Goal: Information Seeking & Learning: Learn about a topic

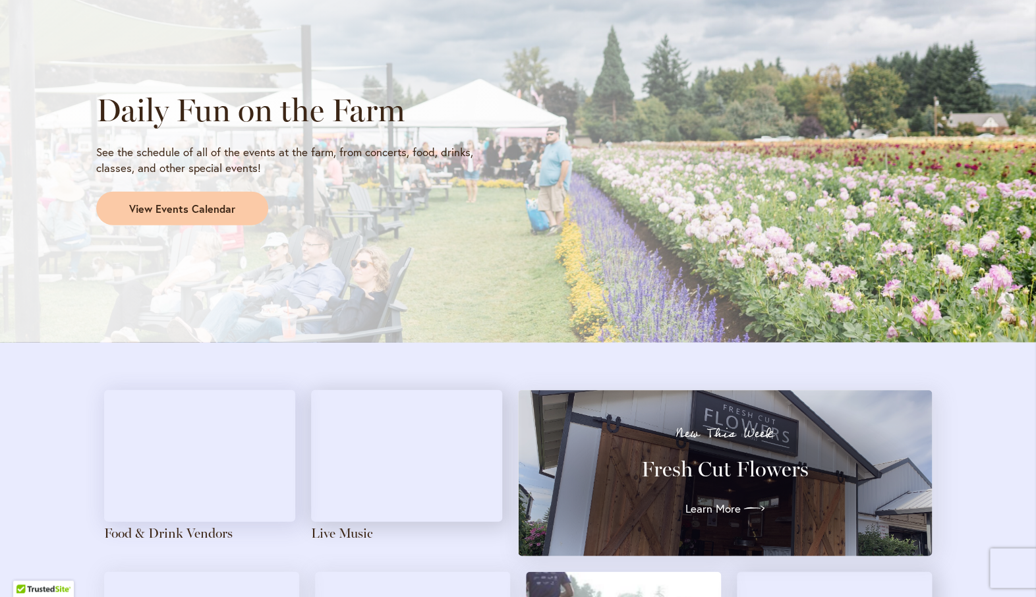
scroll to position [1118, 0]
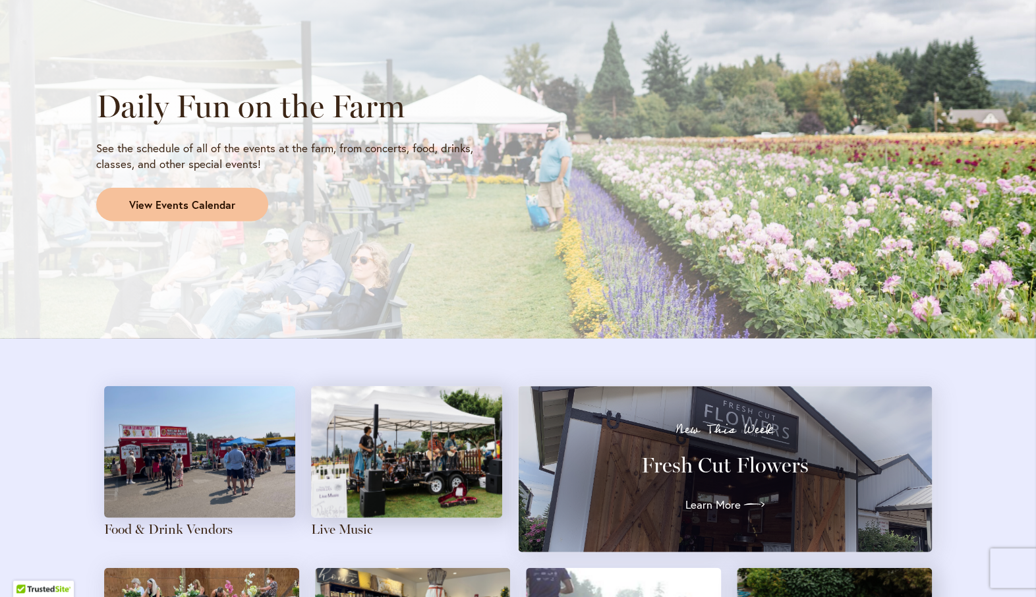
click at [208, 206] on span "View Events Calendar" at bounding box center [182, 205] width 106 height 15
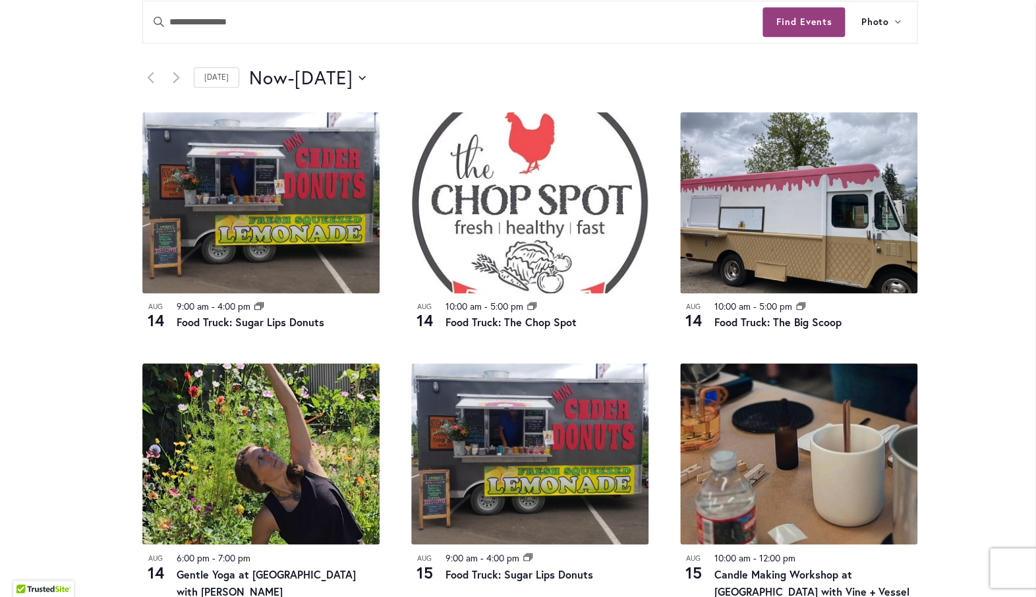
scroll to position [634, 0]
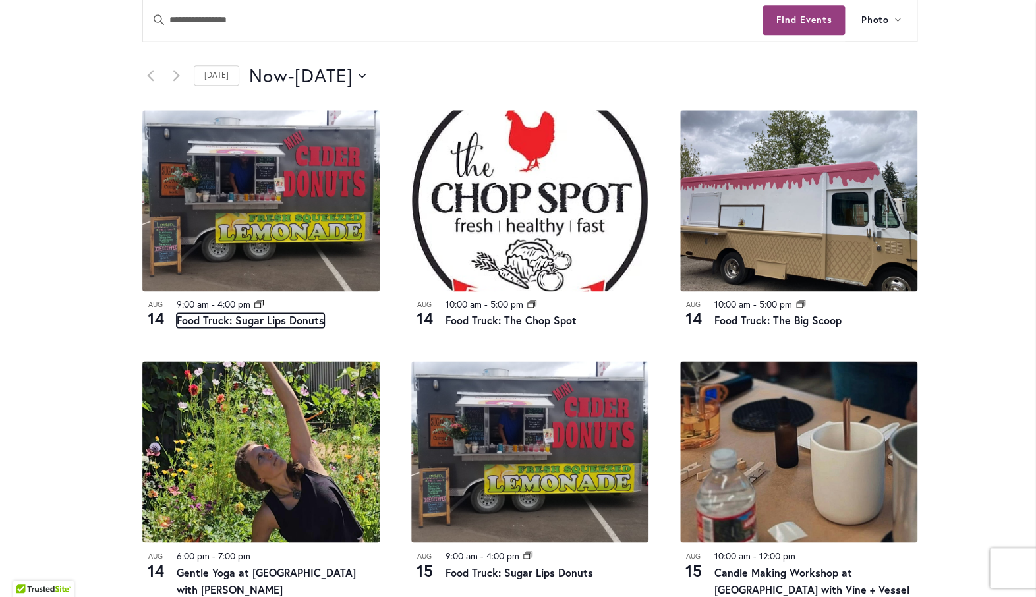
click at [279, 320] on link "Food Truck: Sugar Lips Donuts" at bounding box center [251, 320] width 148 height 14
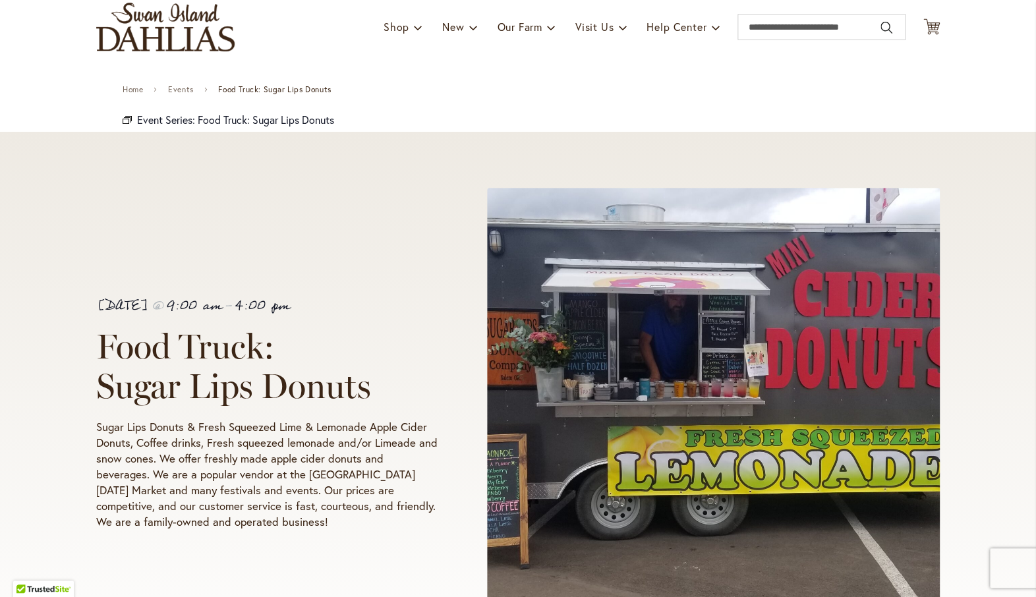
scroll to position [89, 0]
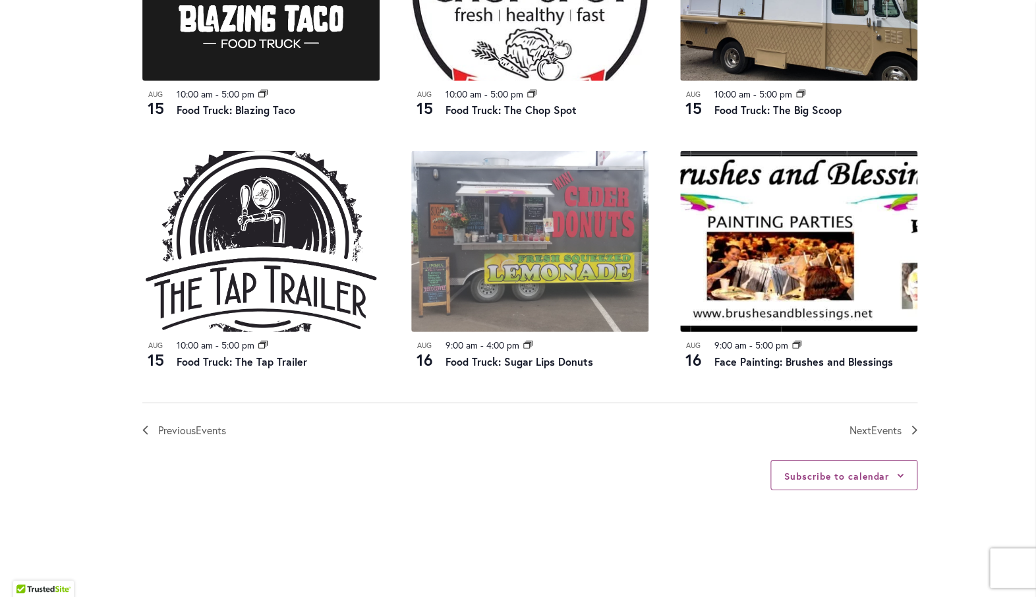
scroll to position [1366, 0]
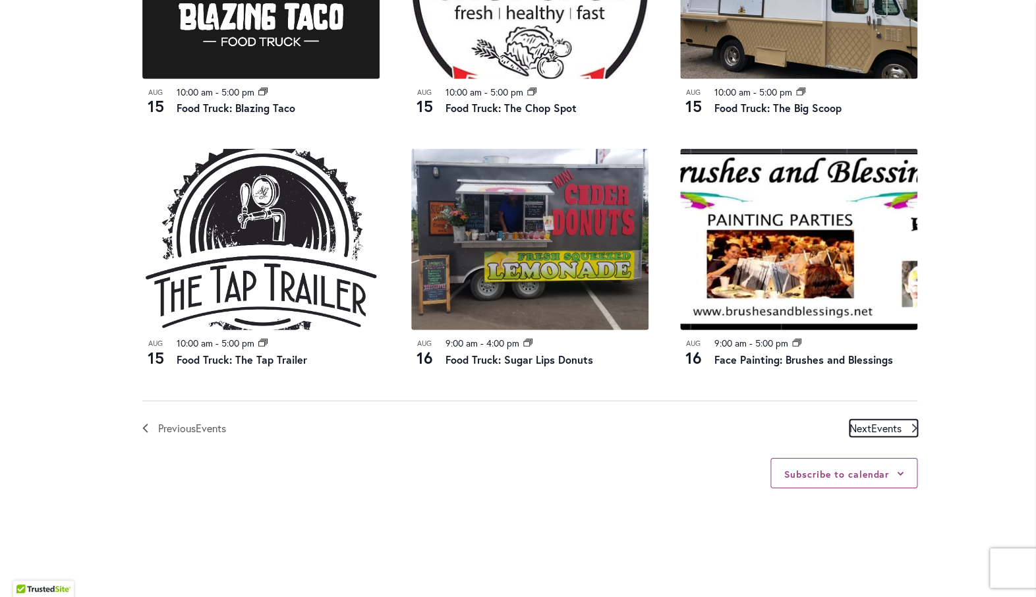
click at [887, 428] on span "Events" at bounding box center [886, 428] width 30 height 14
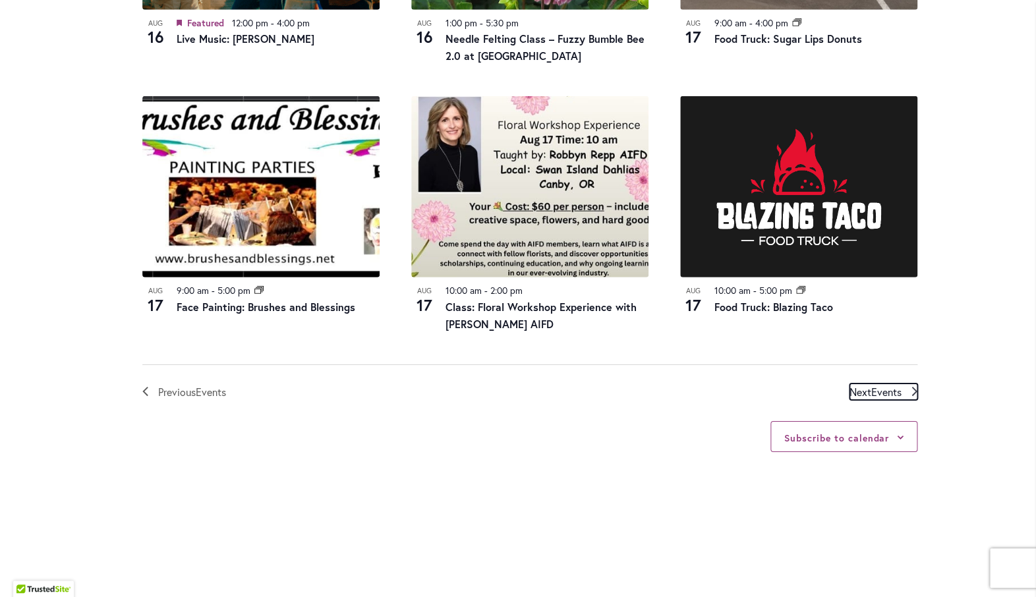
click at [895, 395] on span "Events" at bounding box center [886, 392] width 30 height 14
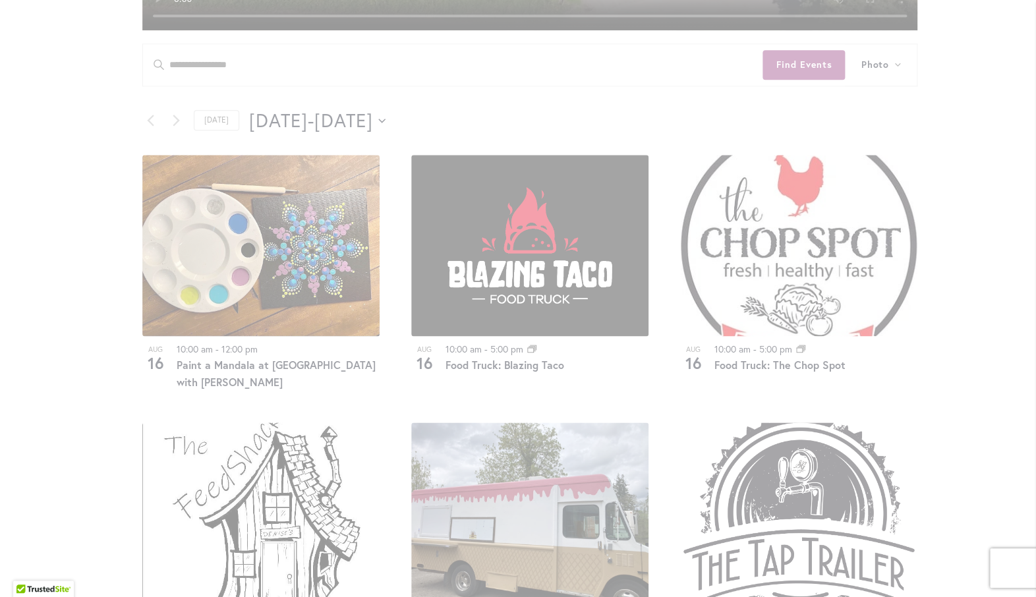
scroll to position [606, 0]
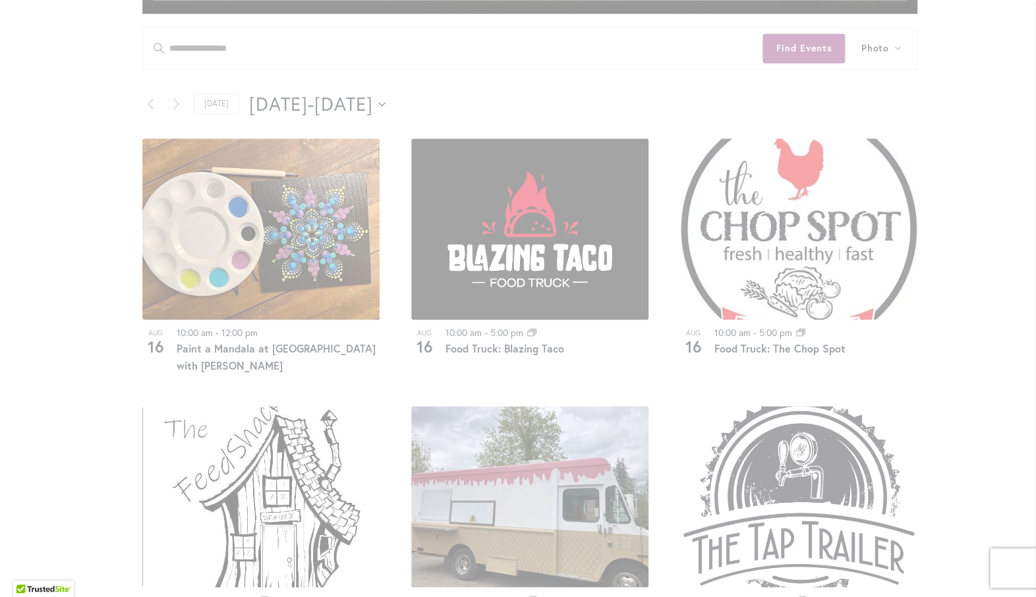
click at [438, 107] on div "12 events found." at bounding box center [529, 481] width 867 height 1852
click at [441, 98] on div "12 events found." at bounding box center [529, 481] width 867 height 1852
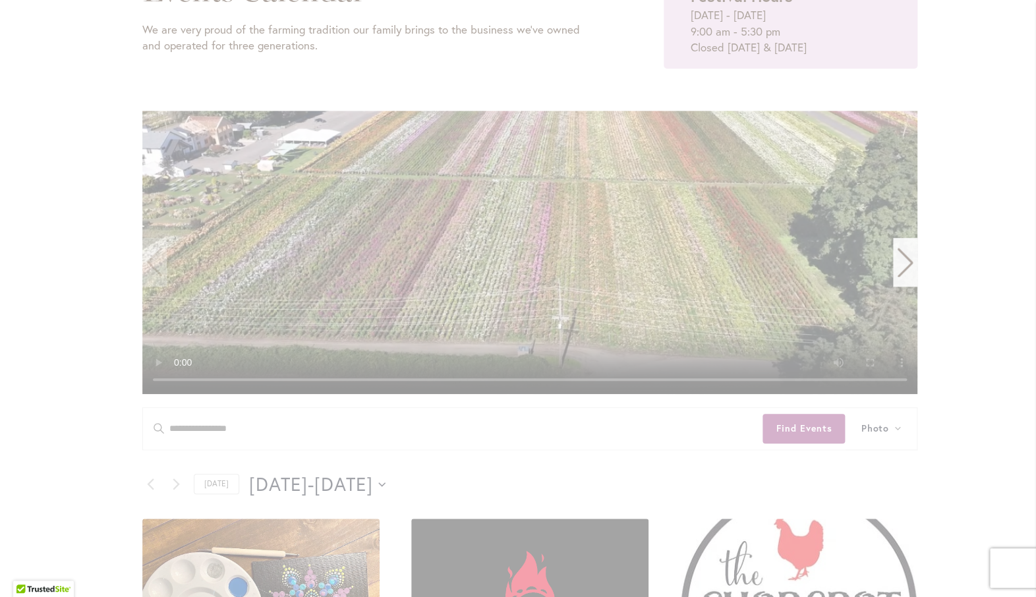
scroll to position [0, 0]
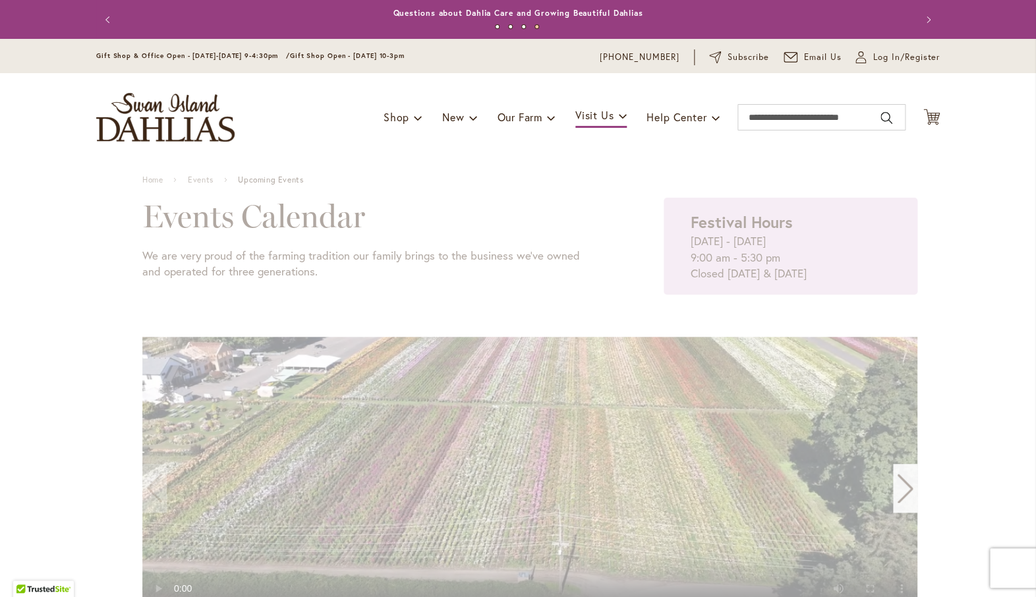
click at [171, 107] on img "store logo" at bounding box center [165, 117] width 138 height 49
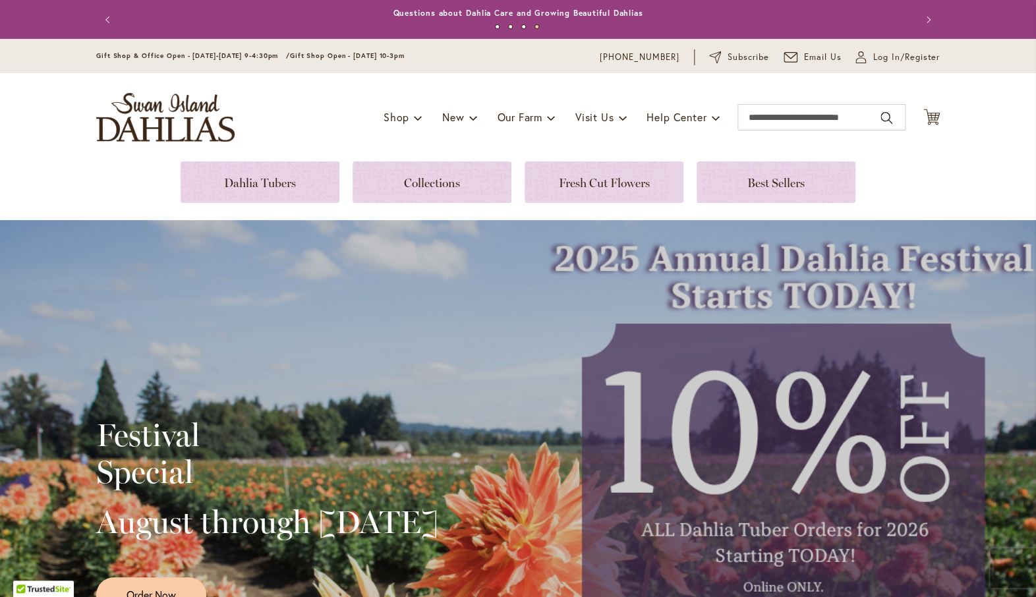
click at [162, 126] on img "store logo" at bounding box center [165, 117] width 138 height 49
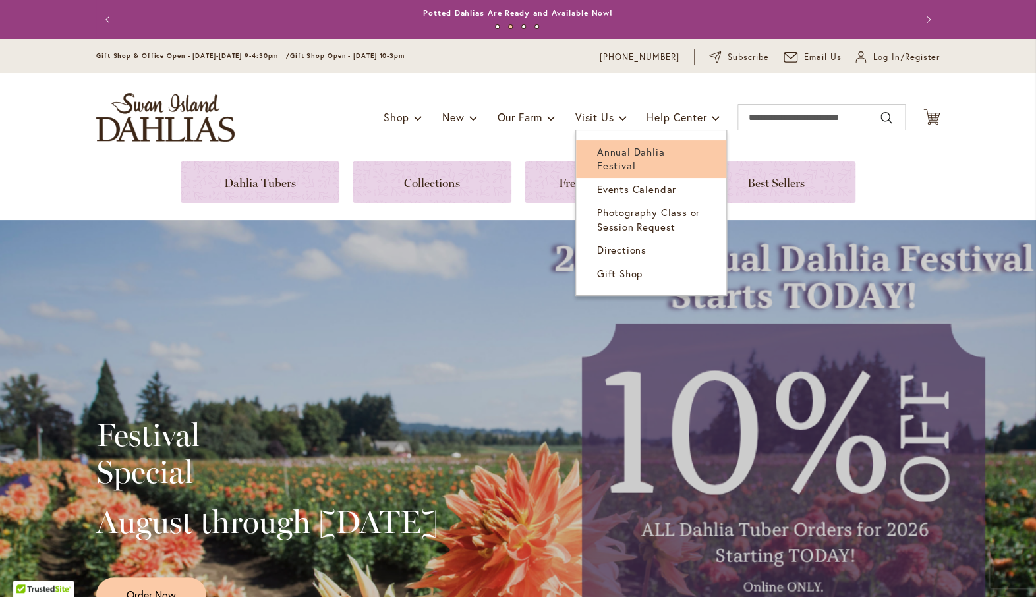
click at [623, 154] on span "Annual Dahlia Festival" at bounding box center [630, 158] width 67 height 27
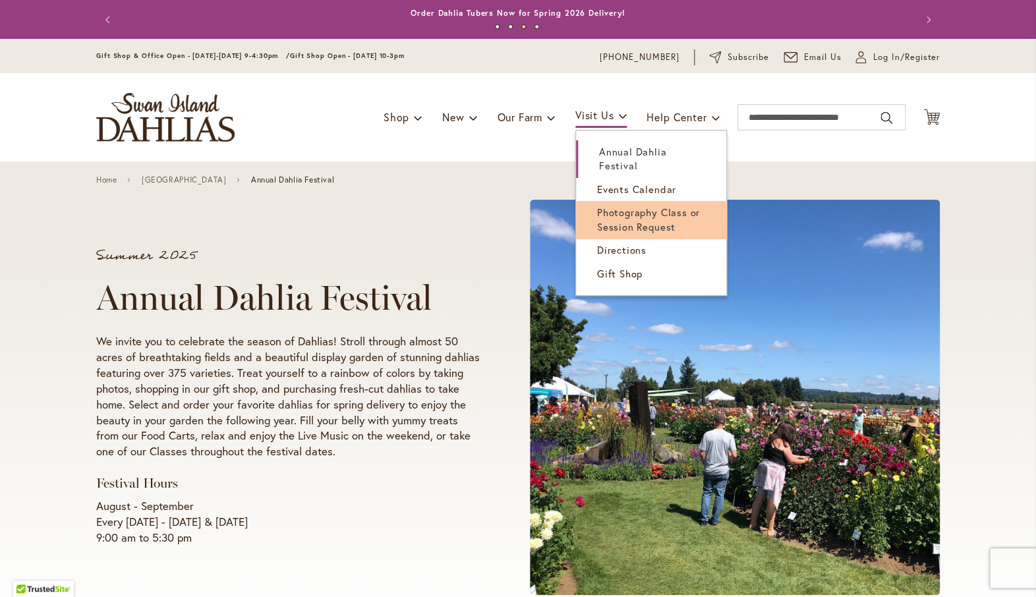
click at [659, 216] on span "Photography Class or Session Request" at bounding box center [648, 219] width 103 height 27
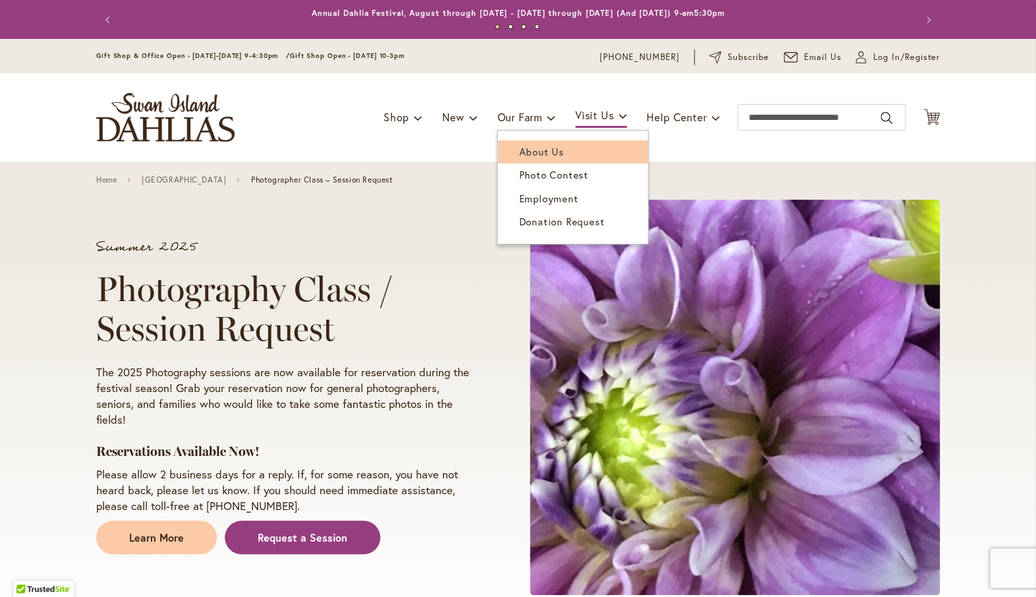
click at [542, 148] on span "About Us" at bounding box center [541, 151] width 45 height 13
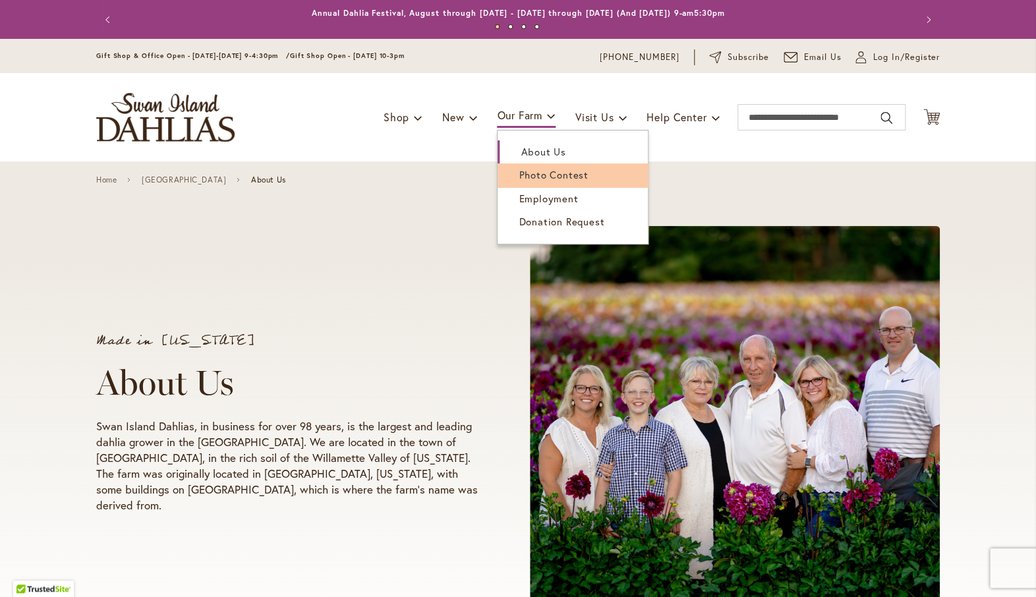
click at [538, 174] on span "Photo Contest" at bounding box center [553, 174] width 69 height 13
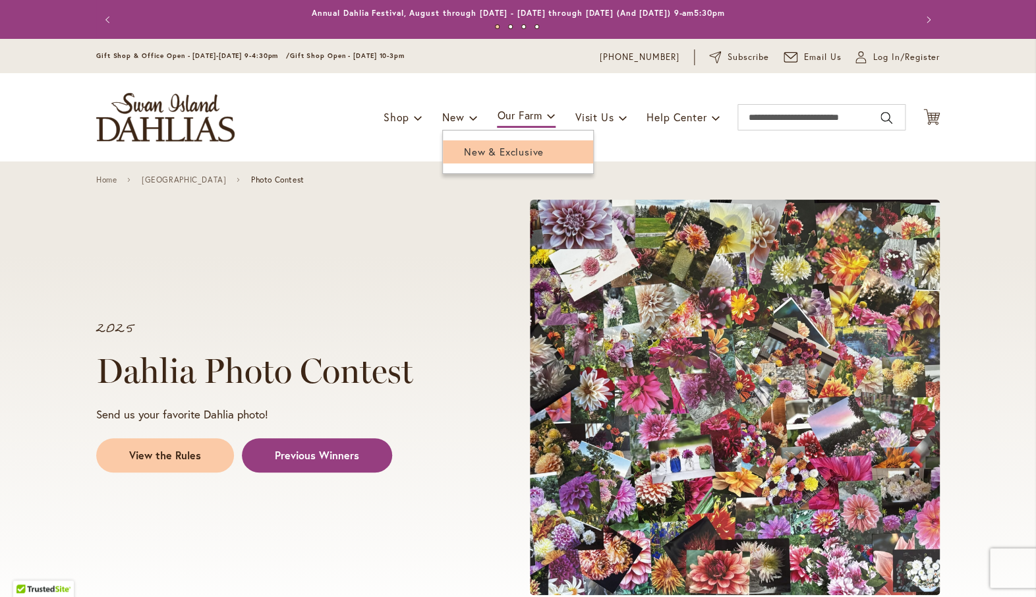
click at [480, 158] on span "New & Exclusive" at bounding box center [504, 151] width 80 height 13
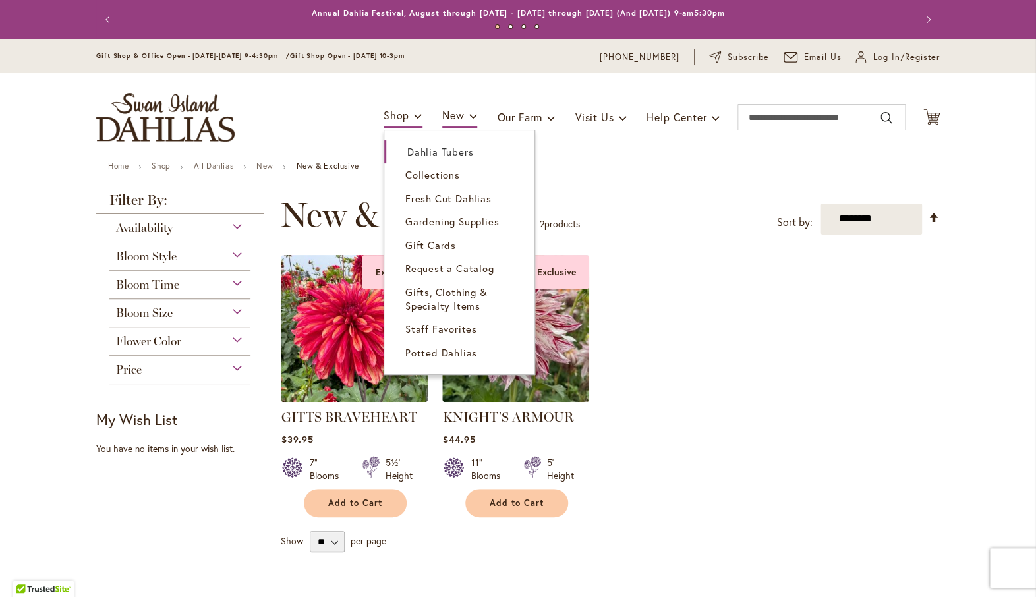
click at [439, 152] on span "Dahlia Tubers" at bounding box center [440, 151] width 66 height 13
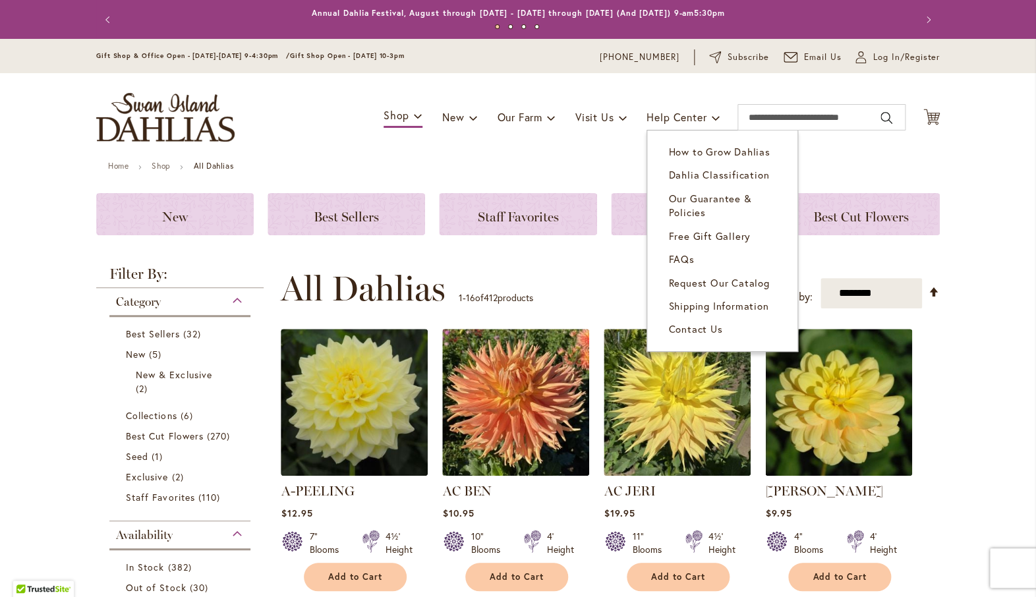
click at [699, 151] on span "How to Grow Dahlias" at bounding box center [718, 151] width 101 height 13
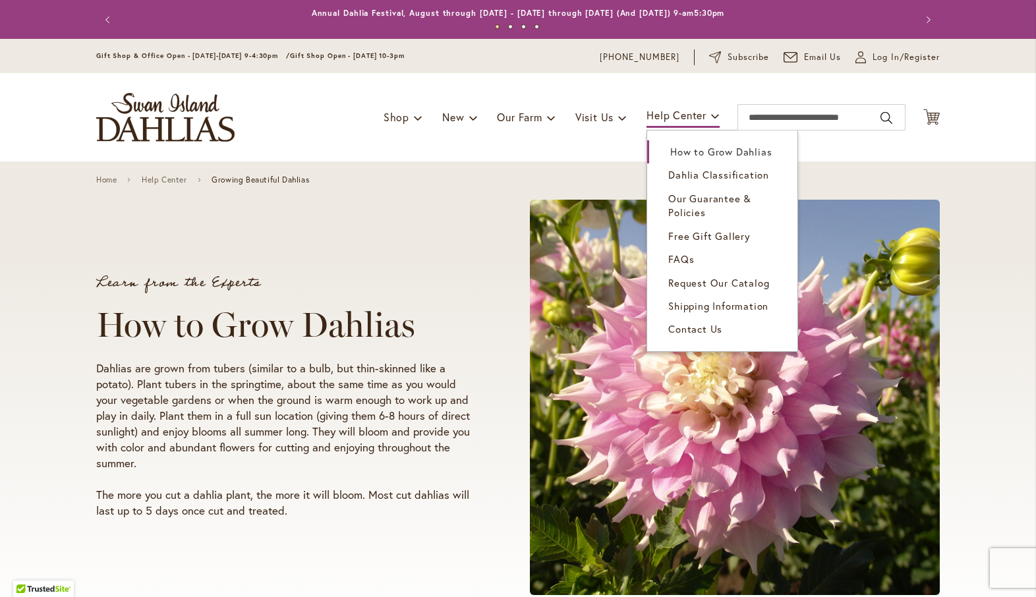
click at [699, 176] on span "Dahlia Classification" at bounding box center [718, 174] width 101 height 13
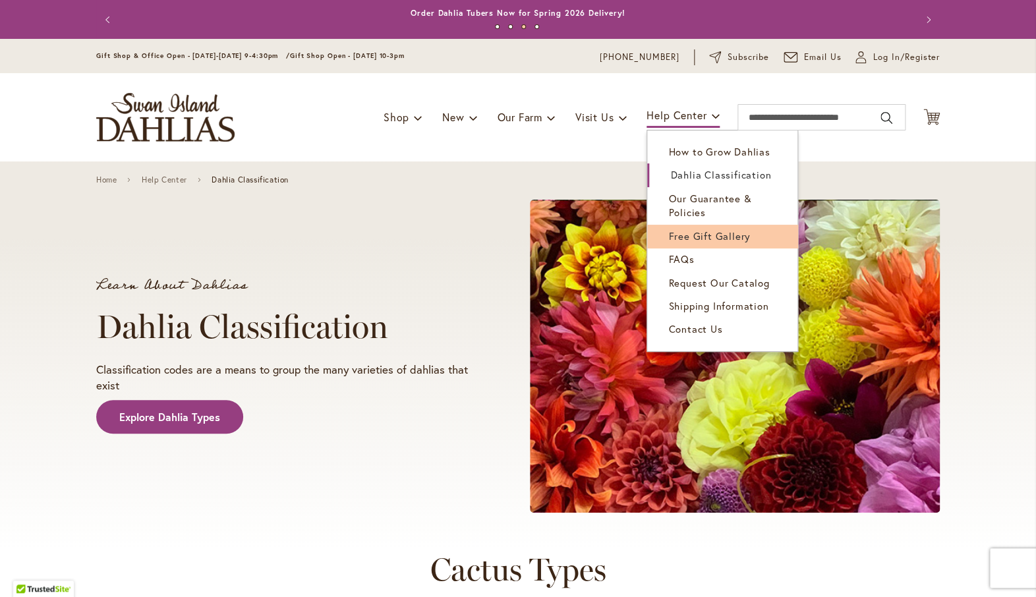
click at [704, 242] on span "Free Gift Gallery" at bounding box center [709, 235] width 82 height 13
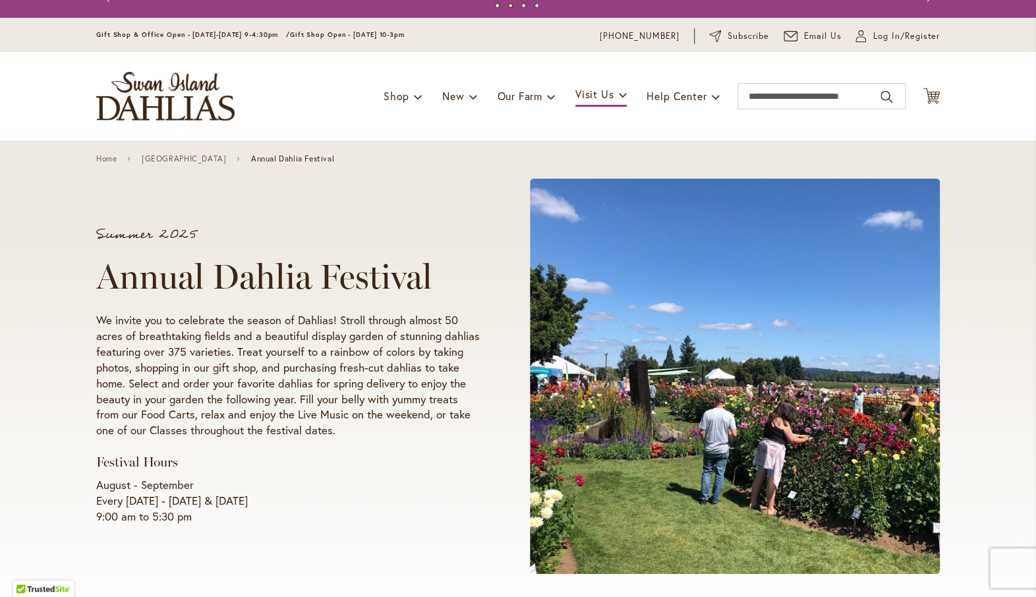
scroll to position [26, 0]
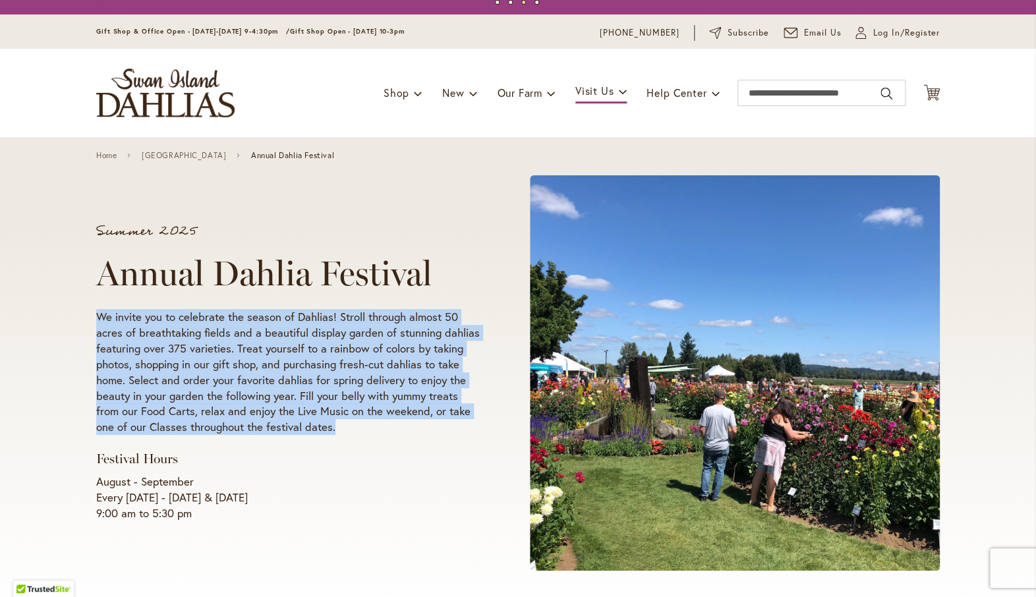
drag, startPoint x: 342, startPoint y: 429, endPoint x: 99, endPoint y: 317, distance: 267.7
click at [99, 317] on p "We invite you to celebrate the season of Dahlias! Stroll through almost 50 acre…" at bounding box center [287, 372] width 383 height 126
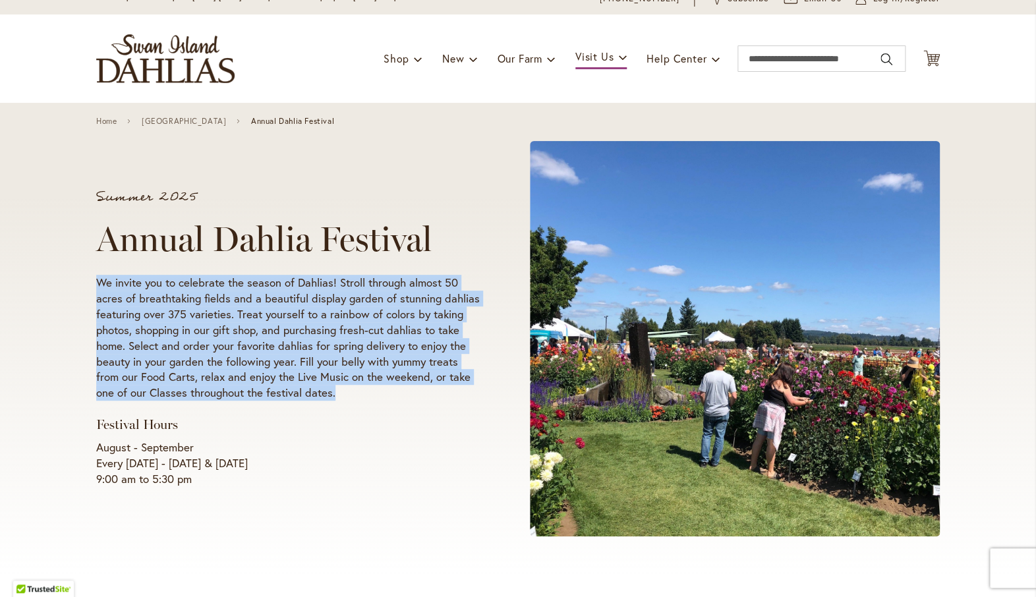
scroll to position [61, 0]
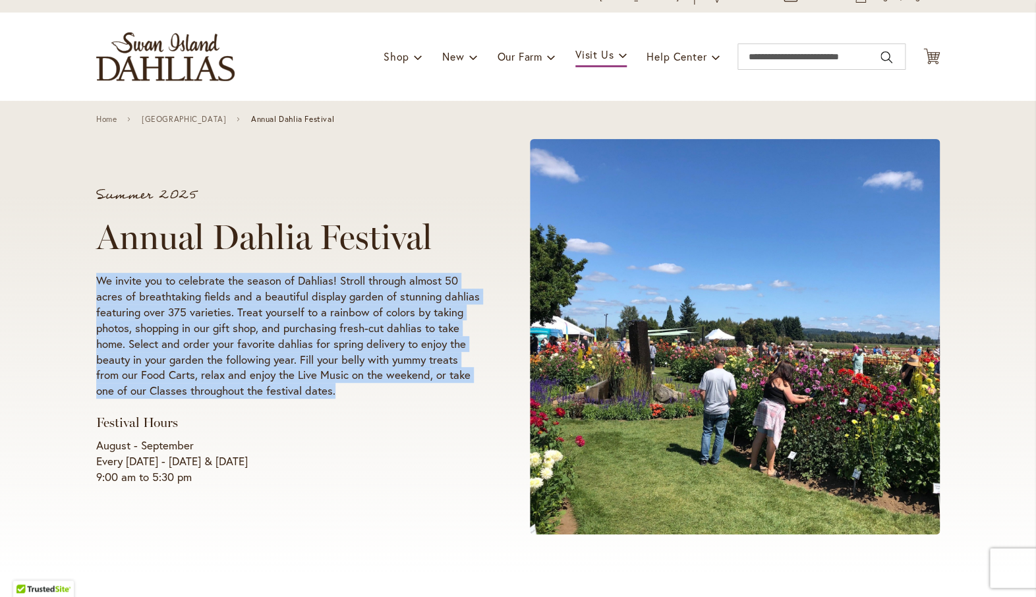
copy p "We invite you to celebrate the season of Dahlias! Stroll through almost 50 acre…"
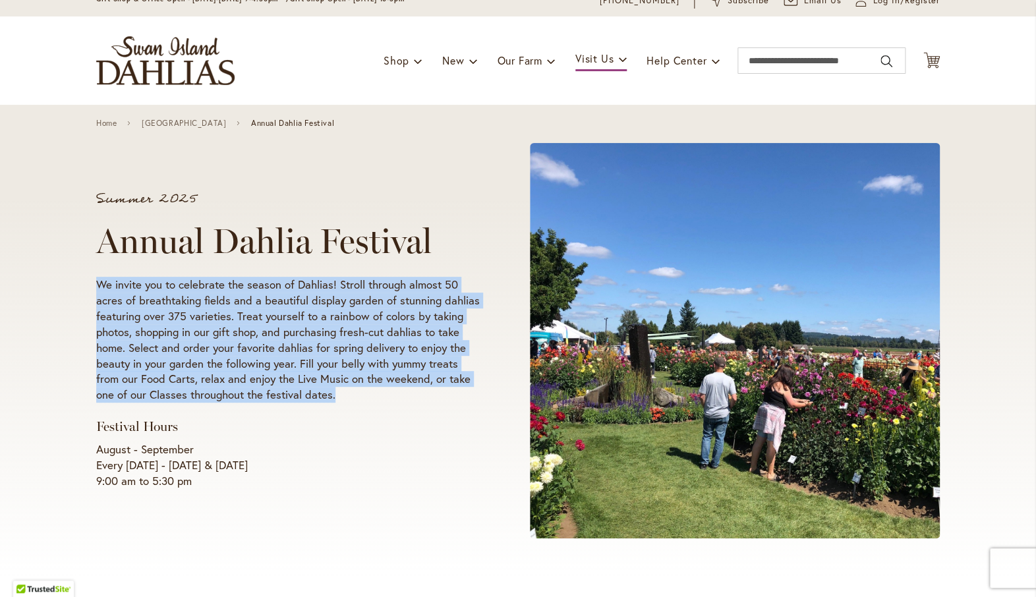
scroll to position [54, 0]
